Goal: Transaction & Acquisition: Book appointment/travel/reservation

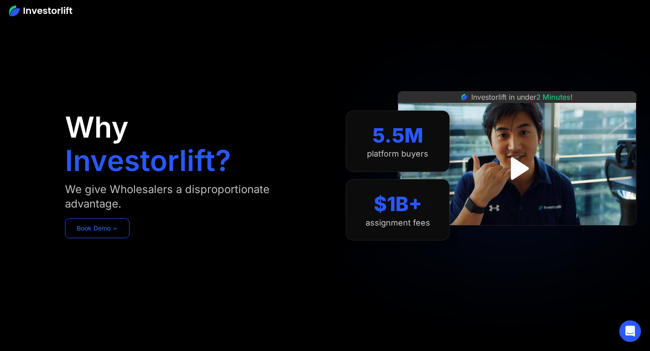
click at [117, 230] on link "Book Demo ➢" at bounding box center [97, 228] width 65 height 20
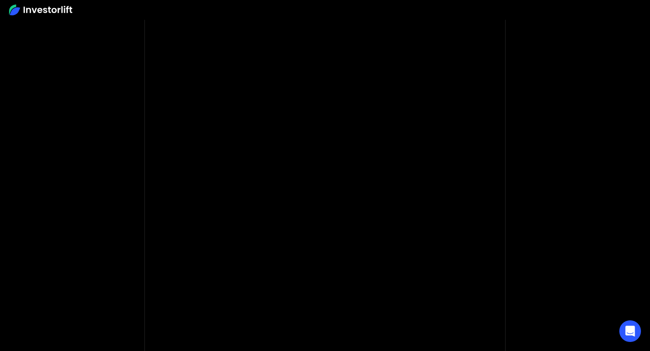
scroll to position [39, 0]
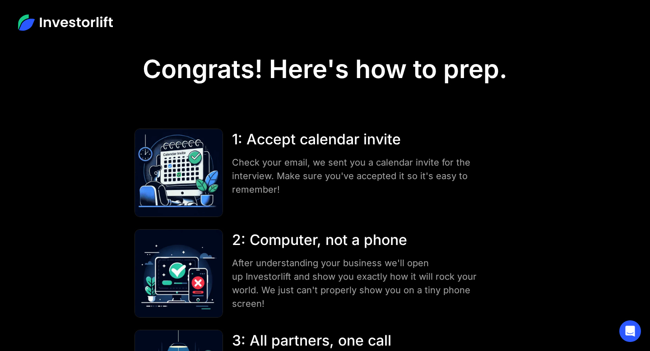
click at [59, 14] on div at bounding box center [325, 22] width 650 height 45
click at [66, 24] on img at bounding box center [65, 22] width 95 height 16
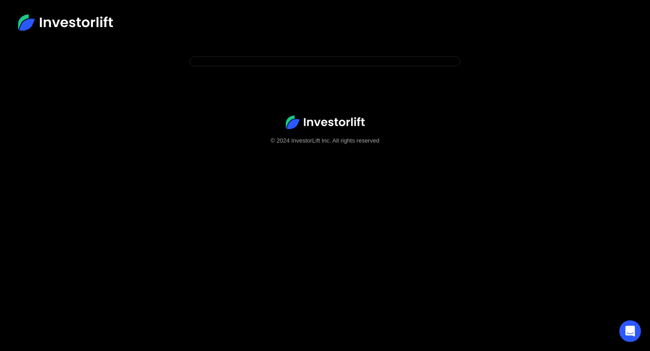
click at [328, 116] on img at bounding box center [325, 123] width 79 height 14
